Goal: Check status: Check status

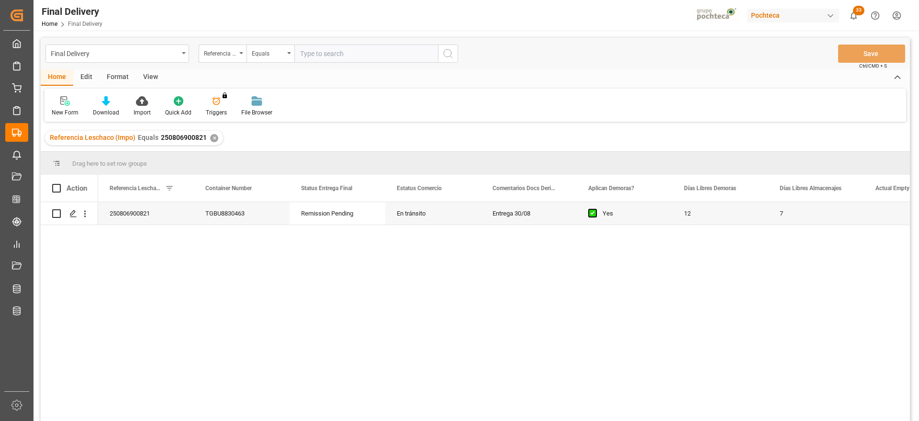
click at [211, 135] on div "✕" at bounding box center [214, 138] width 8 height 8
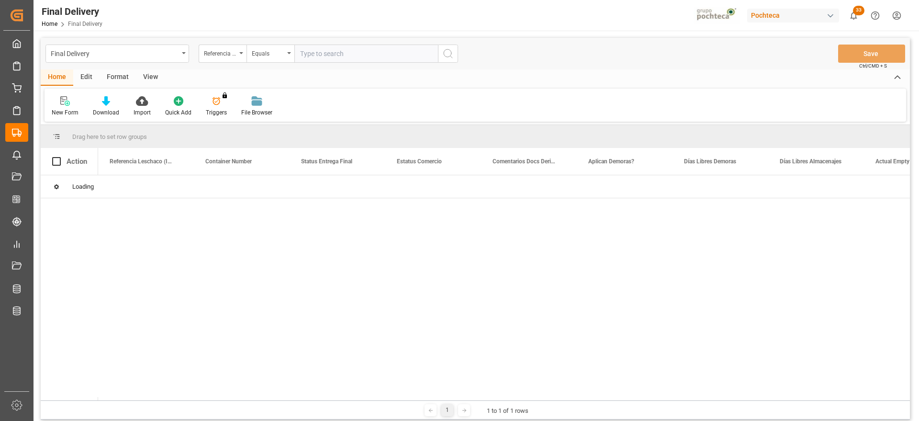
click at [332, 53] on input "text" at bounding box center [366, 53] width 144 height 18
paste input "250906900265"
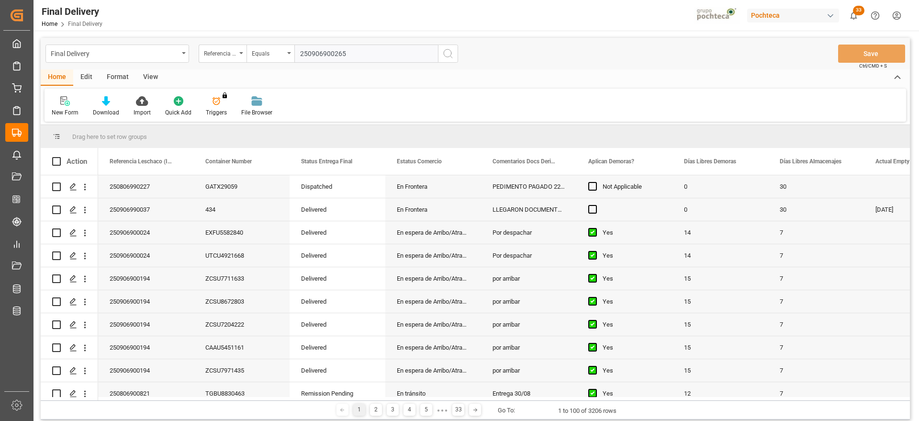
type input "250906900265"
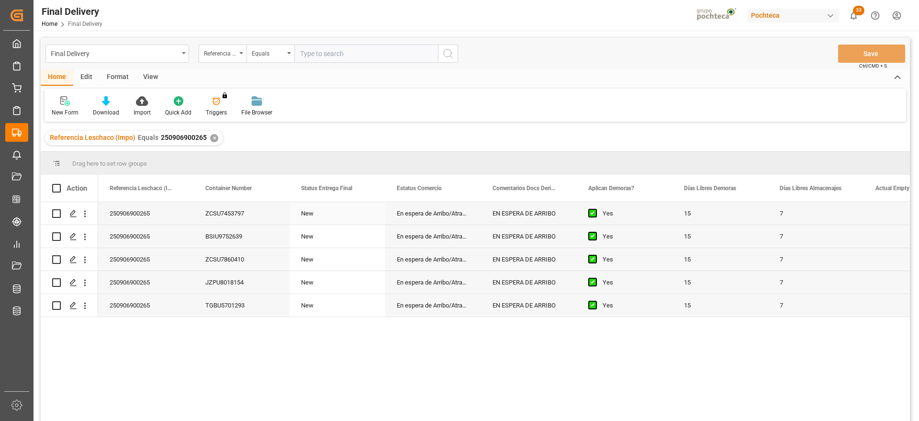
click at [211, 223] on div "ZCSU7453797" at bounding box center [242, 213] width 96 height 22
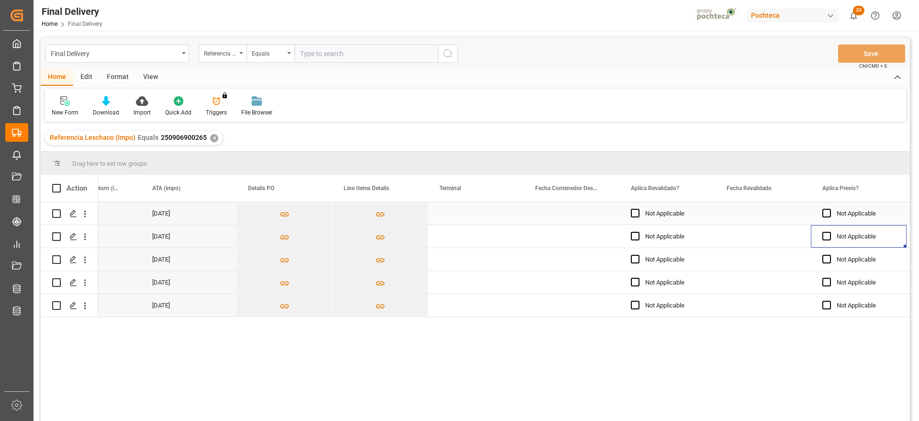
click at [763, 212] on div "Press SPACE to select this row." at bounding box center [763, 213] width 96 height 22
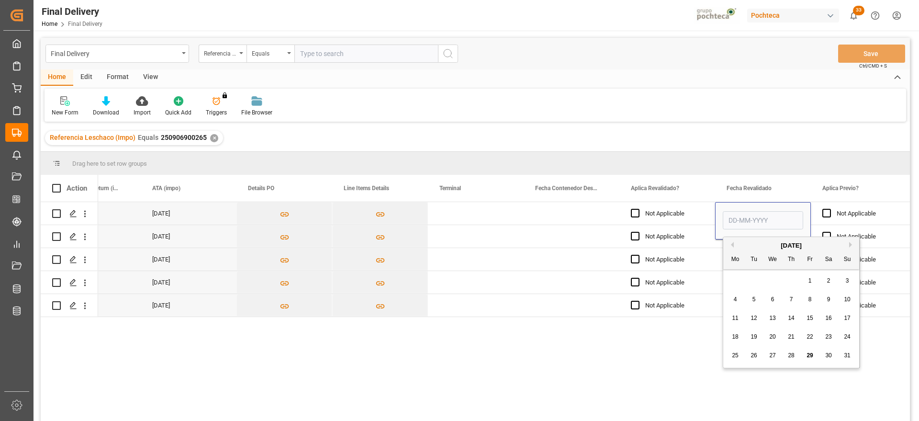
click at [809, 353] on span "29" at bounding box center [809, 355] width 6 height 7
type input "[DATE]"
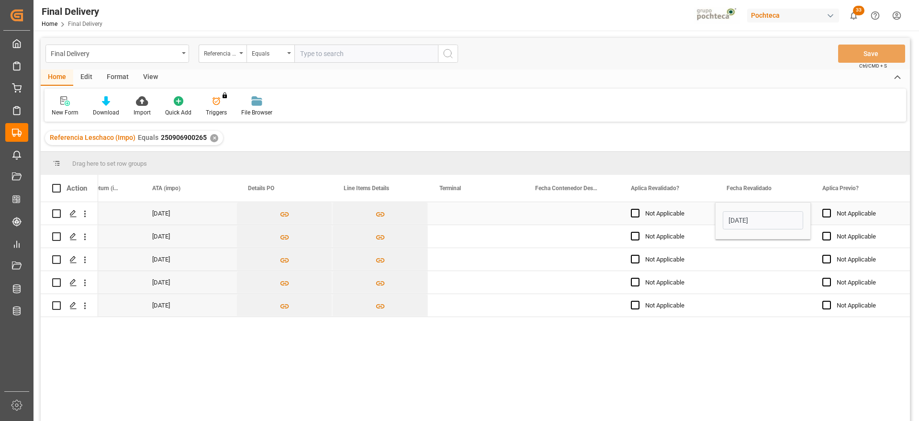
click at [850, 214] on div "Not Applicable" at bounding box center [865, 213] width 58 height 22
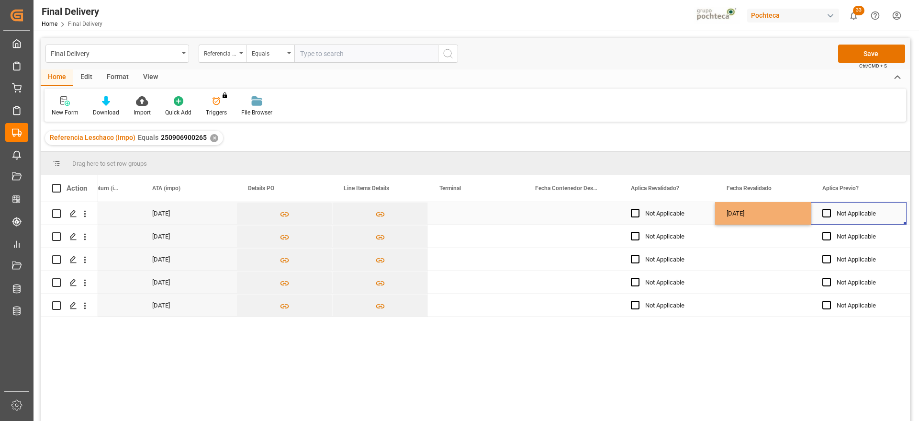
click at [761, 220] on div "[DATE]" at bounding box center [763, 213] width 96 height 22
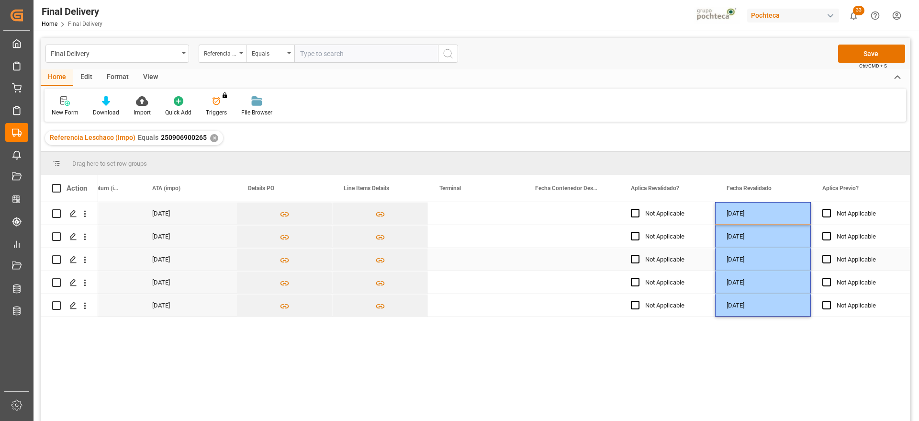
click at [873, 257] on div "Not Applicable" at bounding box center [865, 259] width 58 height 22
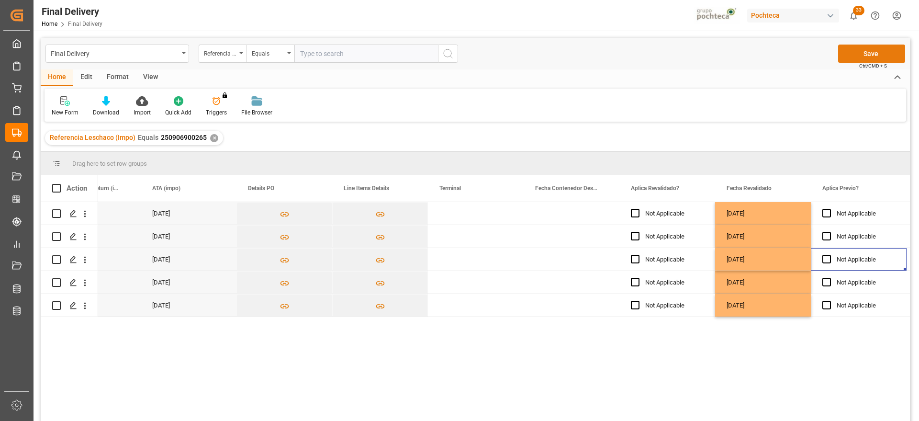
click at [862, 47] on button "Save" at bounding box center [871, 53] width 67 height 18
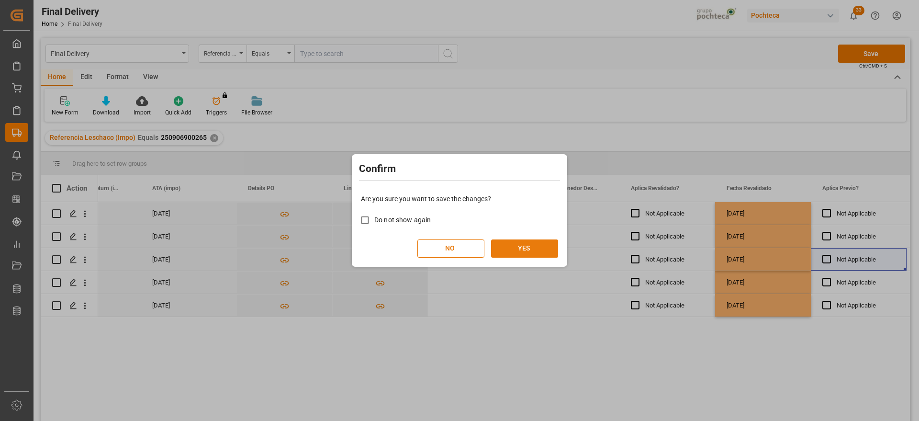
click at [535, 254] on button "YES" at bounding box center [524, 248] width 67 height 18
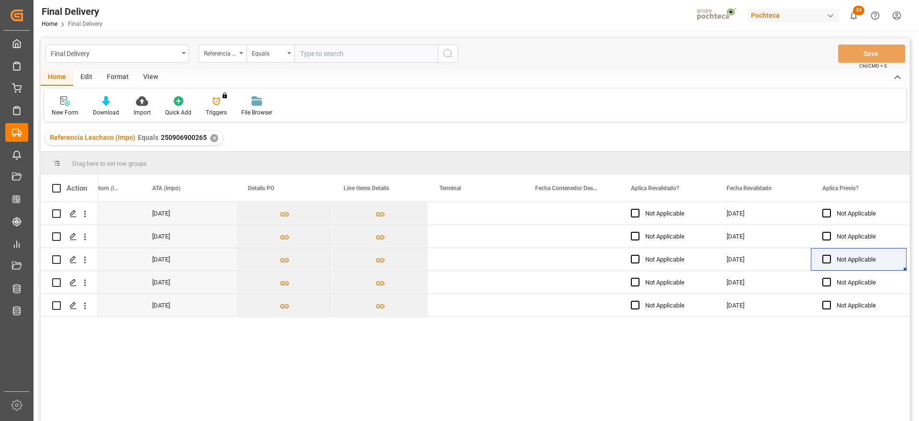
click at [215, 139] on div "✕" at bounding box center [214, 138] width 8 height 8
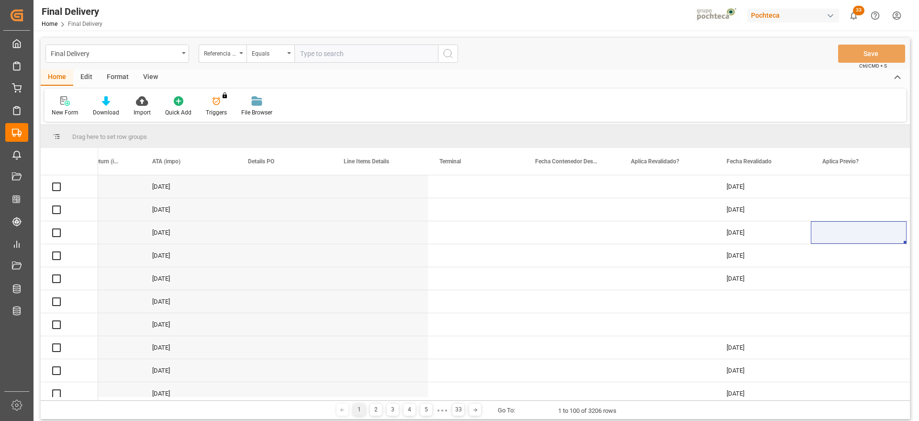
click at [315, 54] on input "text" at bounding box center [366, 53] width 144 height 18
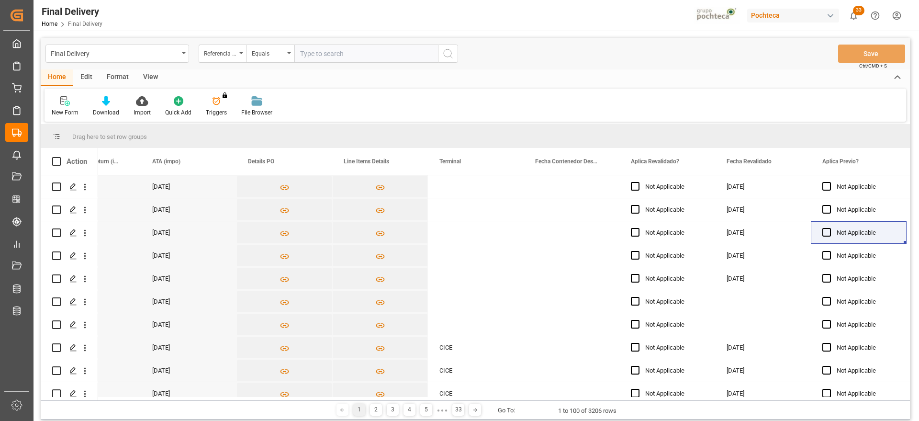
paste input "250906900432"
type input "250906900432"
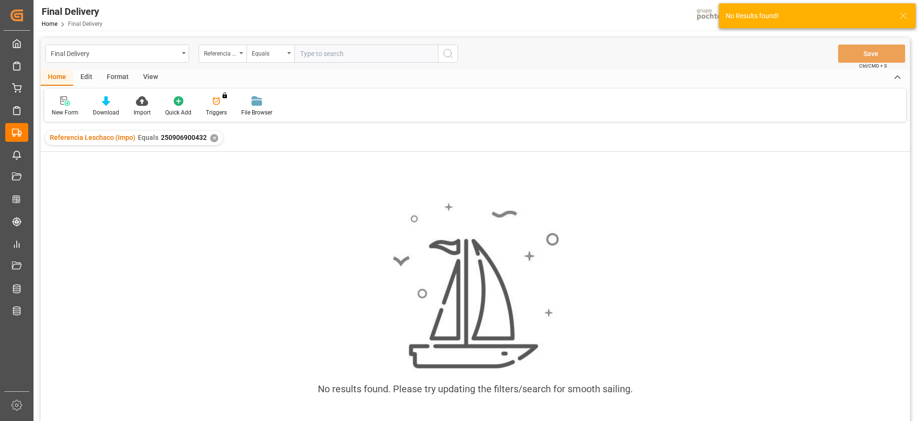
click at [214, 137] on div "✕" at bounding box center [214, 138] width 8 height 8
